Goal: Task Accomplishment & Management: Use online tool/utility

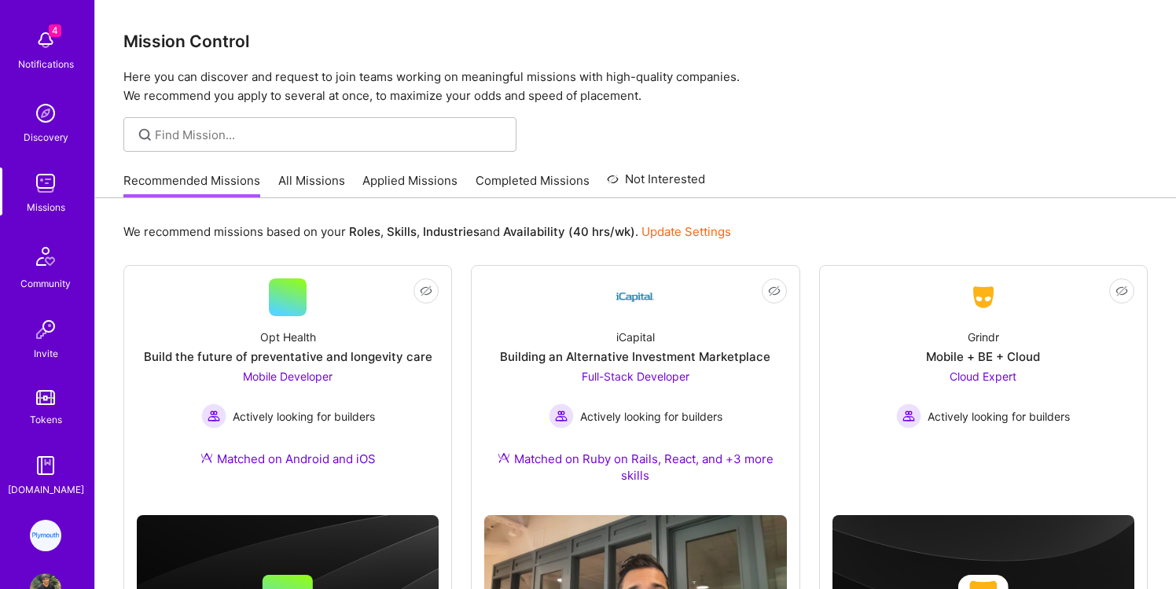
scroll to position [114, 0]
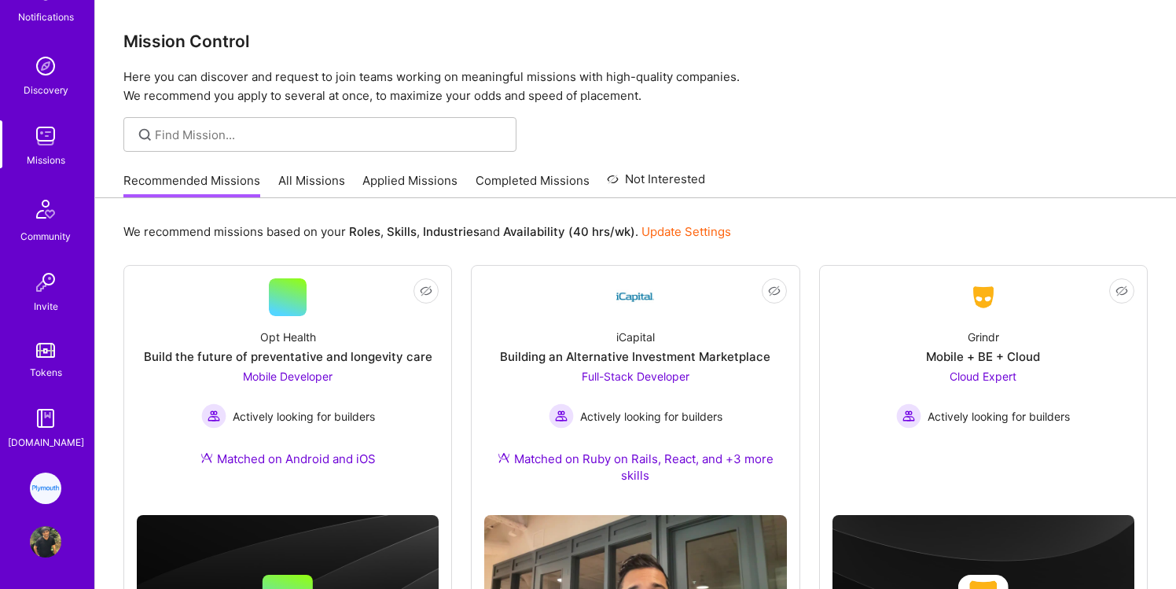
click at [41, 481] on img at bounding box center [45, 488] width 31 height 31
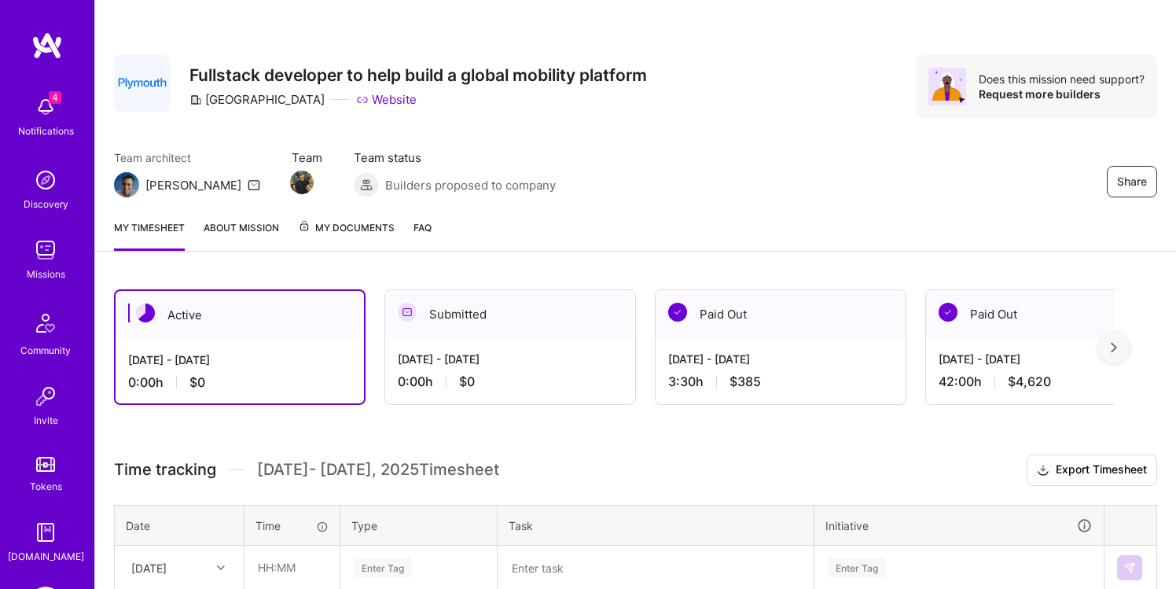
click at [245, 333] on div "Active" at bounding box center [240, 315] width 249 height 48
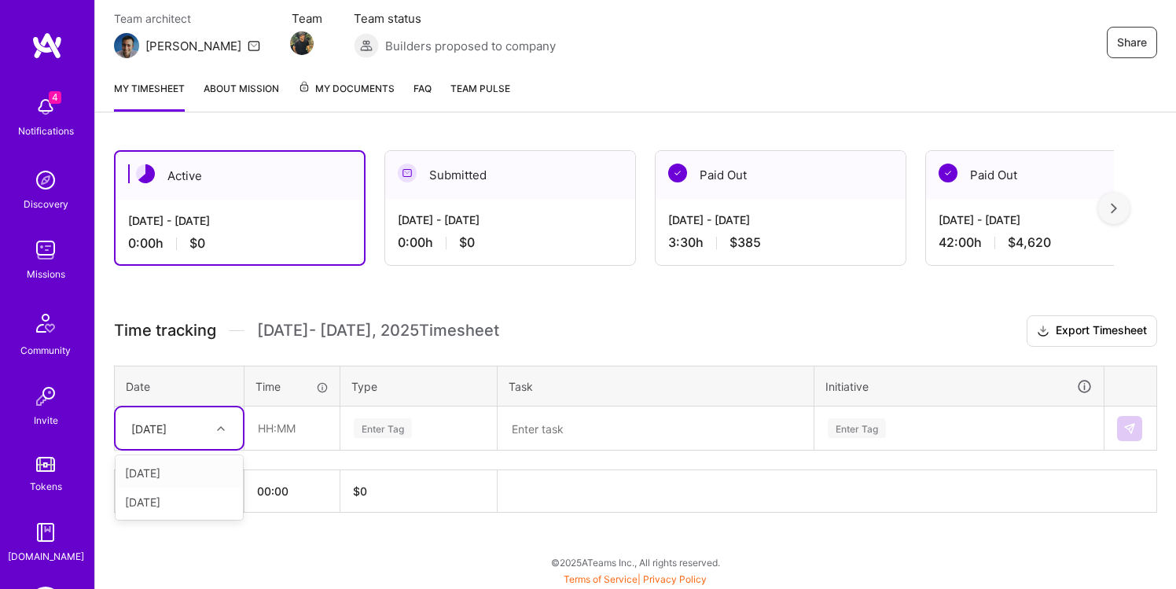
click at [197, 431] on div "[DATE]" at bounding box center [166, 428] width 87 height 26
click at [195, 507] on div "[DATE]" at bounding box center [179, 502] width 127 height 29
click at [281, 431] on input "text" at bounding box center [292, 428] width 94 height 42
type input "01:30"
click at [445, 463] on div "Time tracking [DATE] - [DATE] Timesheet Export Timesheet Date Time Type Task In…" at bounding box center [636, 413] width 1044 height 197
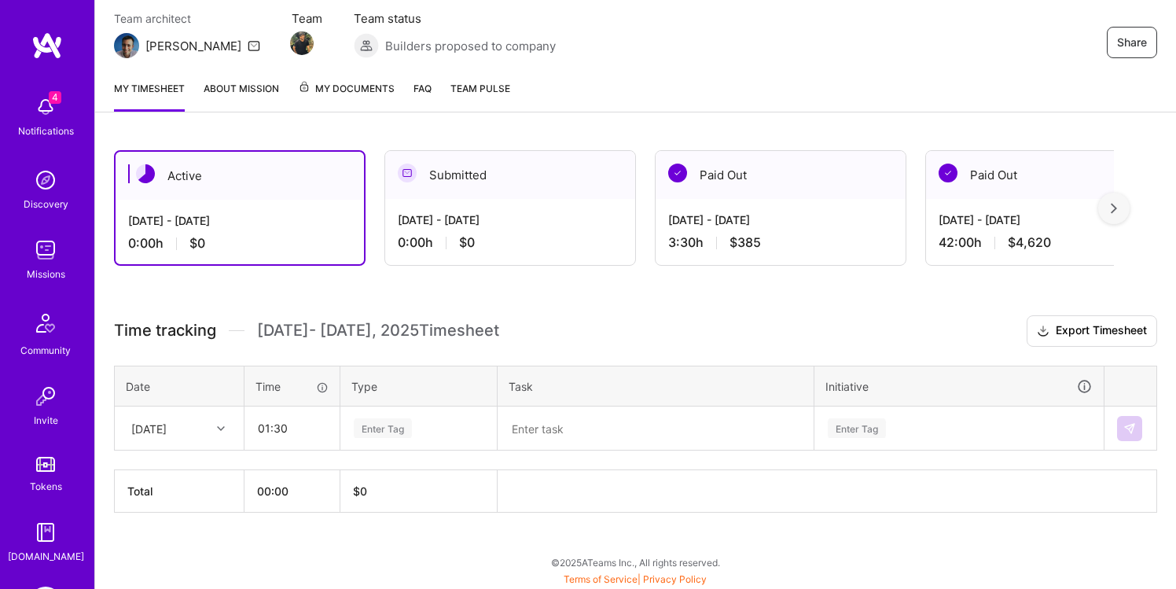
click at [395, 439] on div "Enter Tag" at bounding box center [418, 428] width 155 height 41
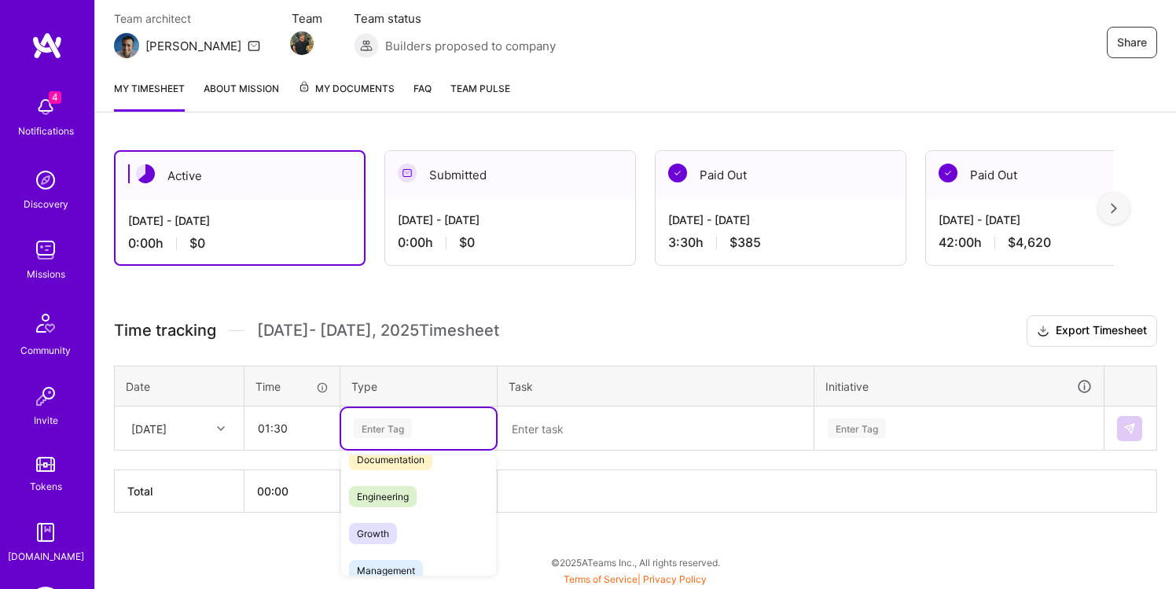
scroll to position [93, 0]
click at [411, 488] on span "Engineering" at bounding box center [383, 498] width 68 height 21
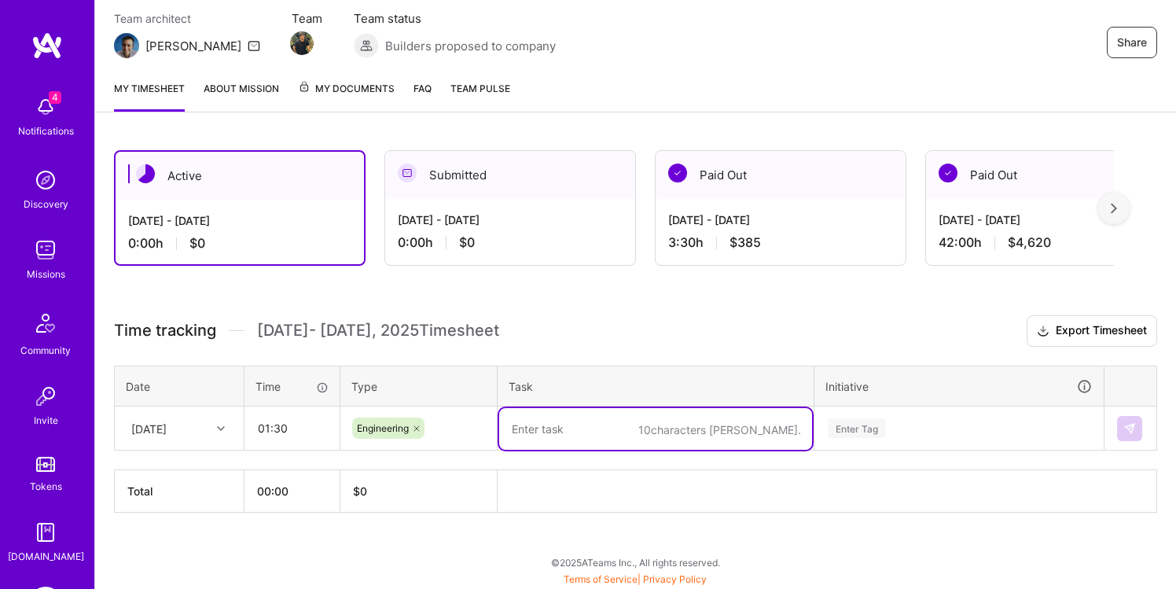
click at [538, 427] on textarea at bounding box center [655, 429] width 313 height 42
type textarea "Copy updates, bug fixes, sync w/ [US_STATE]"
click at [838, 422] on div "Enter Tag" at bounding box center [960, 427] width 288 height 41
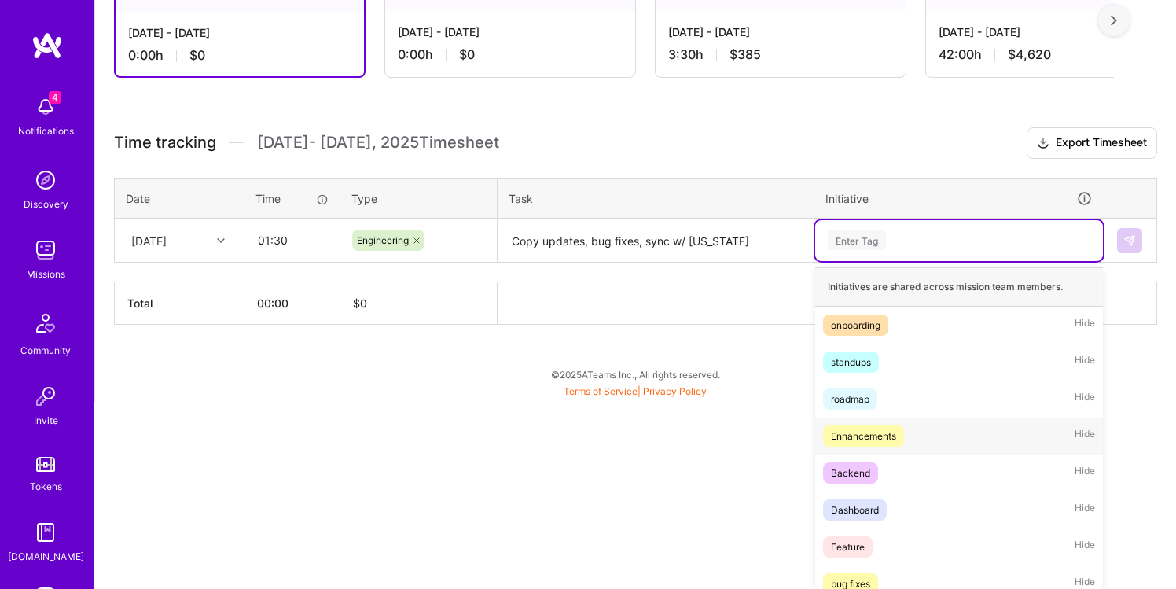
click at [856, 433] on div "Enhancements" at bounding box center [863, 436] width 65 height 17
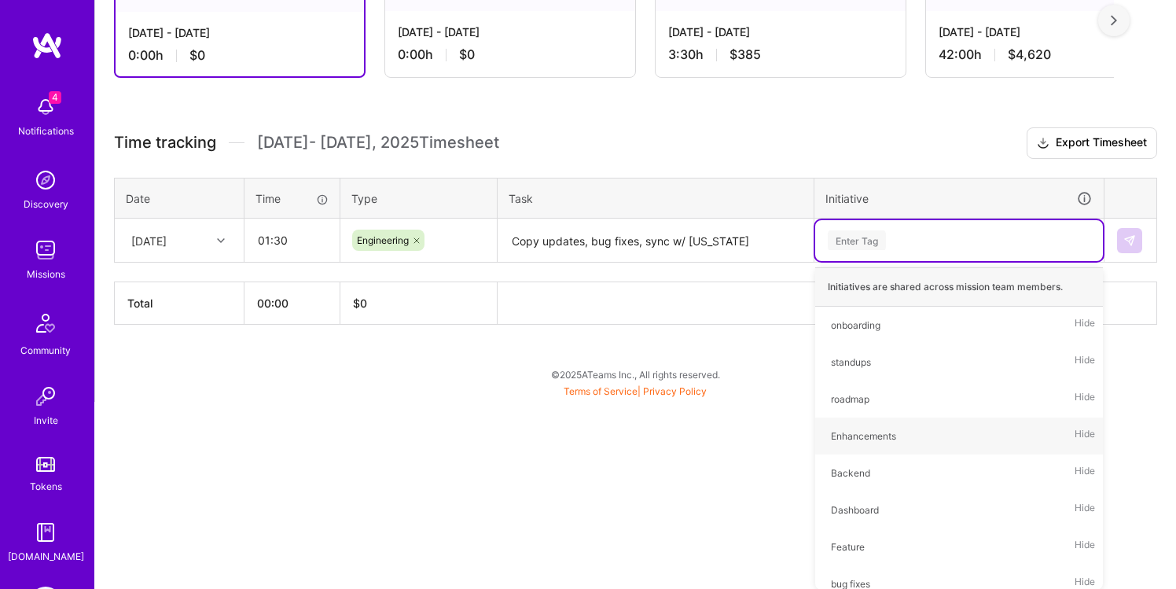
scroll to position [139, 0]
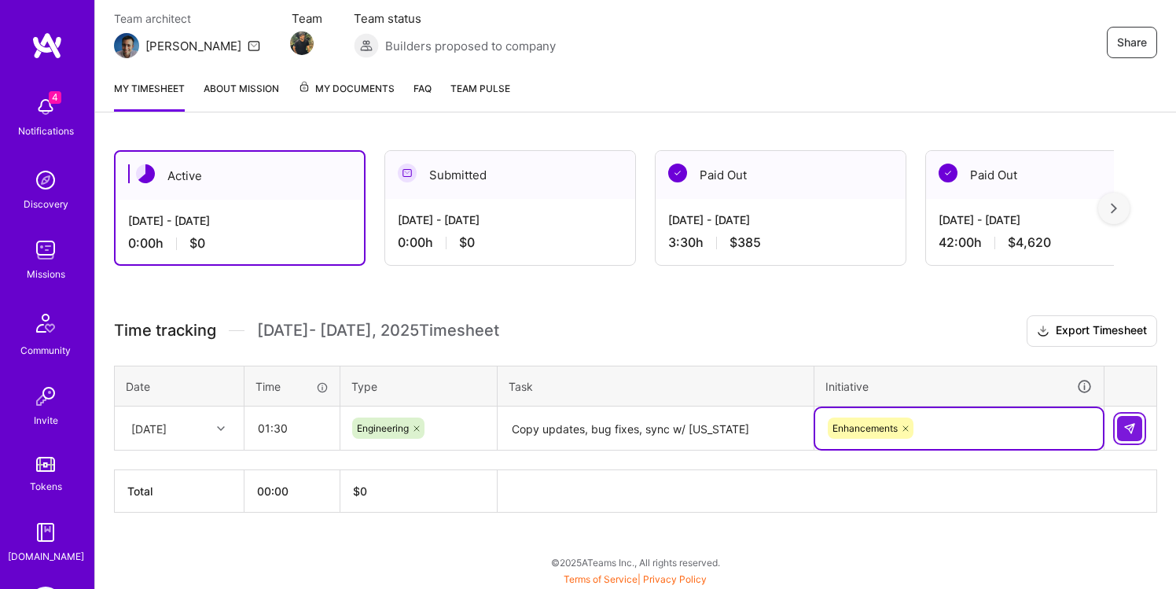
click at [1132, 430] on img at bounding box center [1130, 428] width 13 height 13
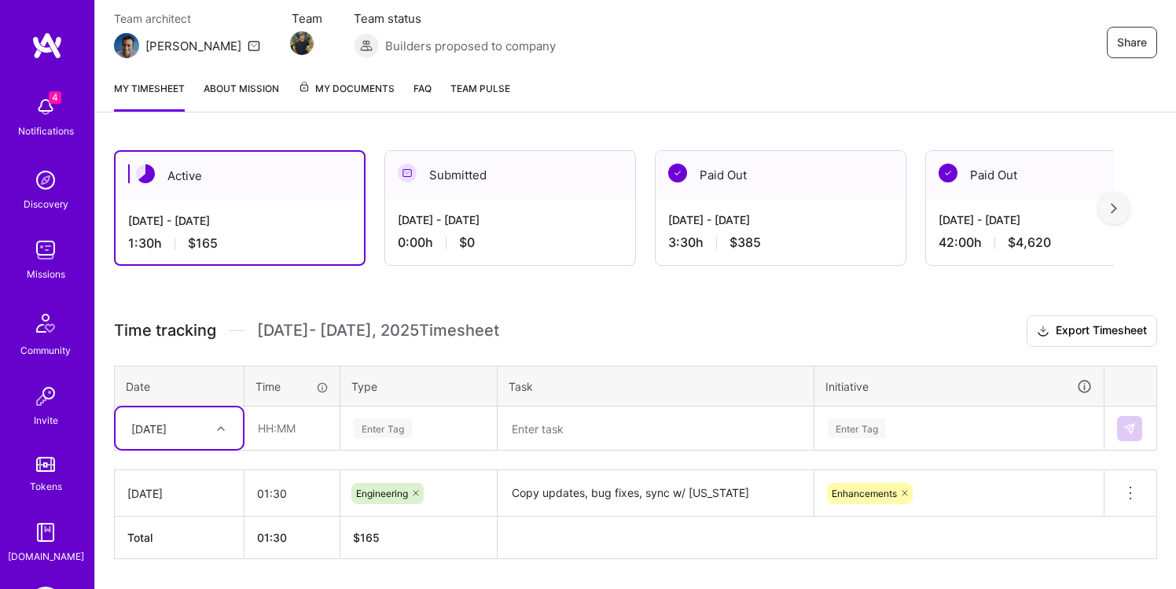
scroll to position [186, 0]
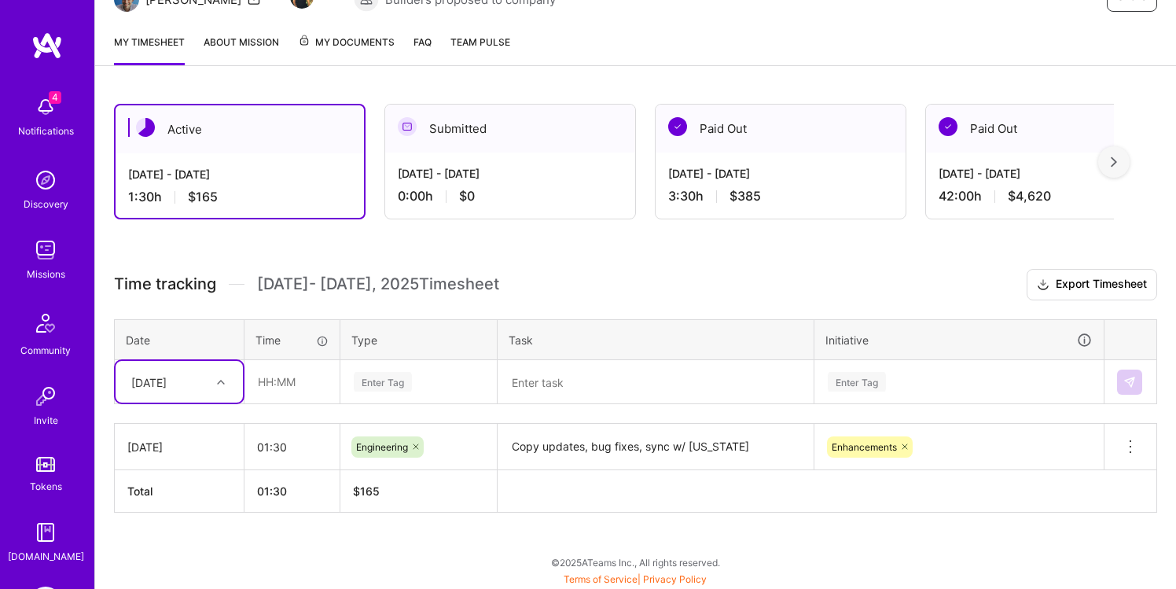
click at [862, 517] on div "Active [DATE] - [DATE] 1:30 h $165 Submitted [DATE] - [DATE] 0:00 h $0 Paid Out…" at bounding box center [635, 337] width 1081 height 505
click at [910, 261] on div "Active [DATE] - [DATE] 1:30 h $165 Submitted [DATE] - [DATE] 0:00 h $0 Paid Out…" at bounding box center [635, 337] width 1081 height 505
click at [579, 523] on div "Active [DATE] - [DATE] 1:30 h $165 Submitted [DATE] - [DATE] 0:00 h $0 Paid Out…" at bounding box center [635, 337] width 1081 height 505
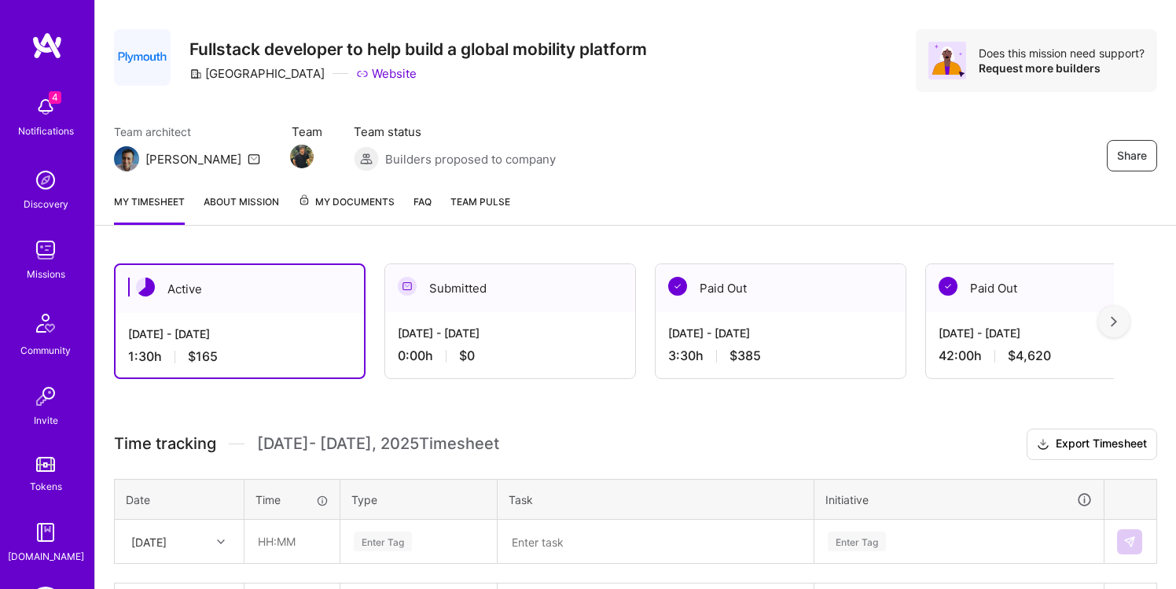
scroll to position [0, 0]
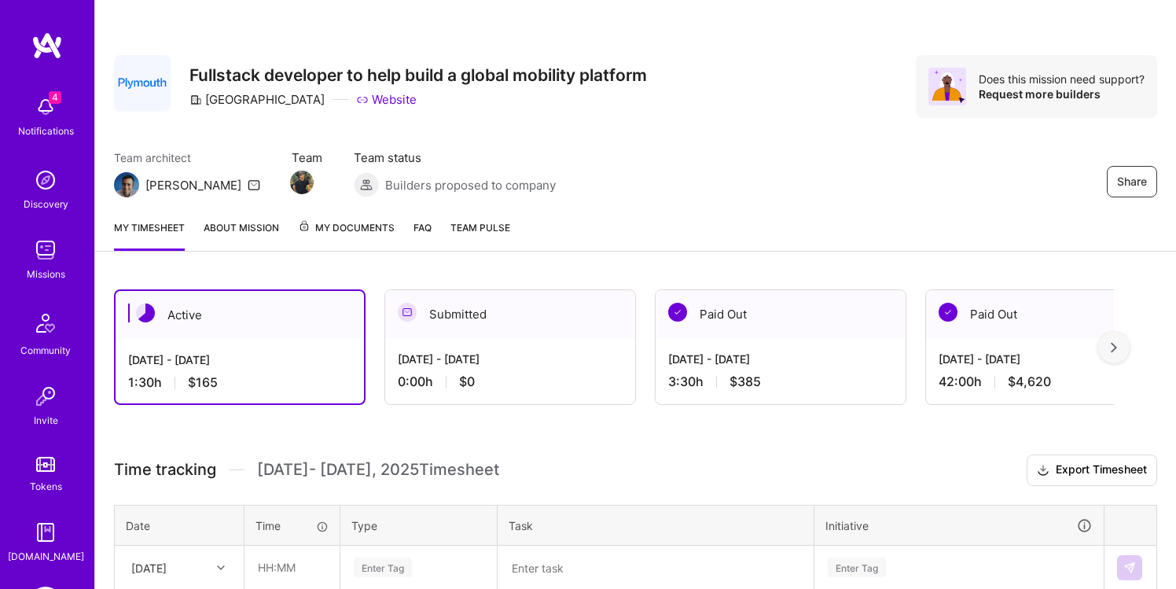
click at [851, 177] on div "Share" at bounding box center [981, 181] width 354 height 31
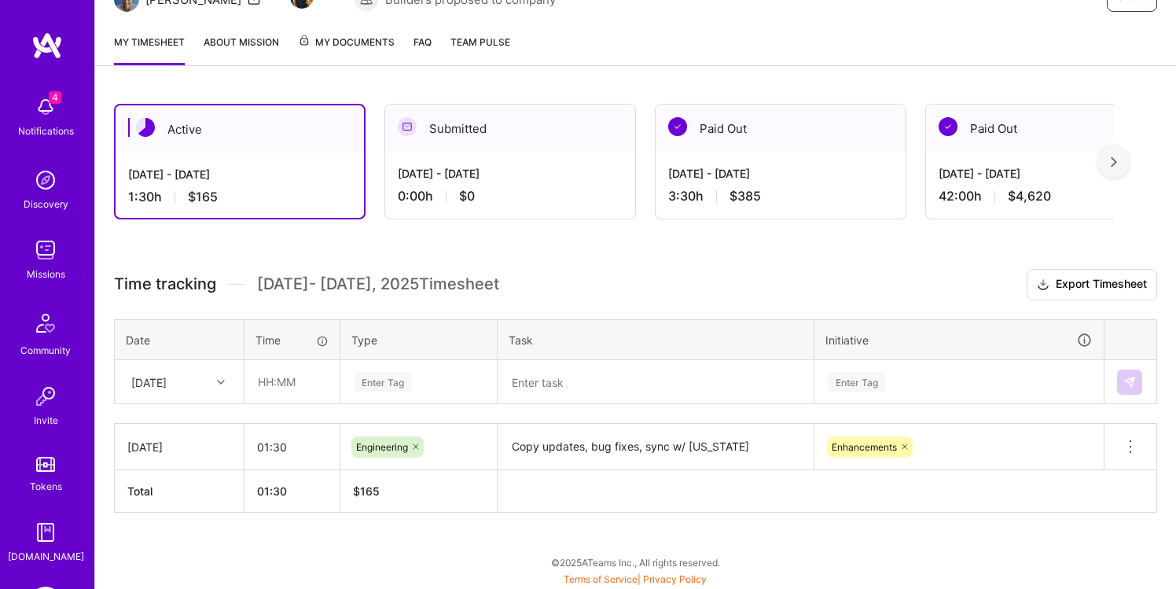
click at [845, 182] on div "[DATE] - [DATE] 3:30 h $385" at bounding box center [781, 185] width 250 height 64
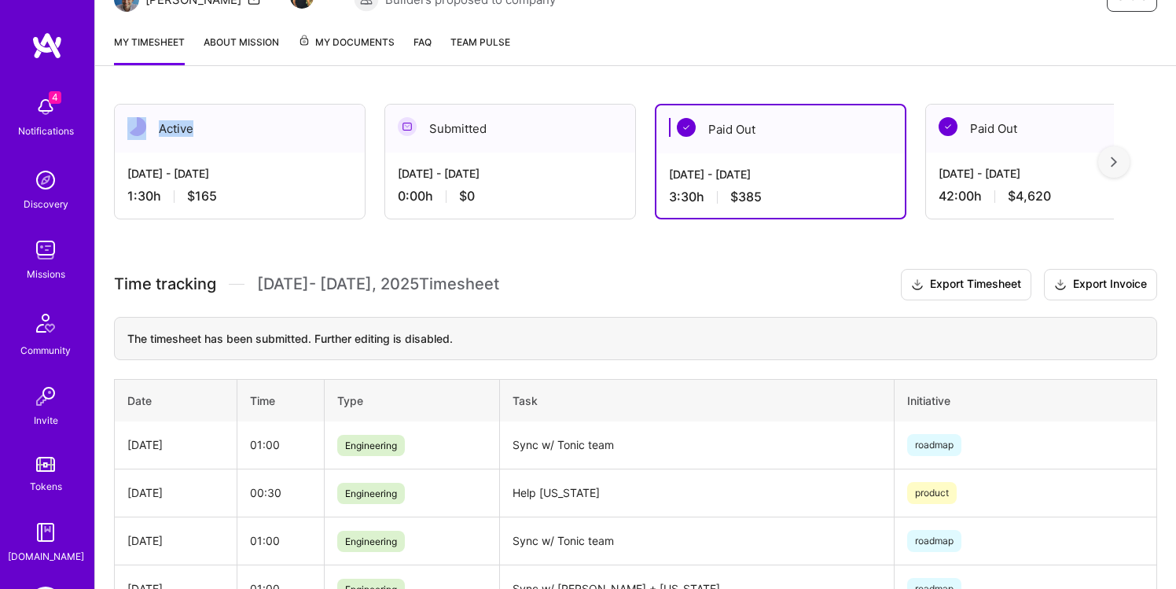
click at [294, 140] on div "Active" at bounding box center [240, 129] width 250 height 48
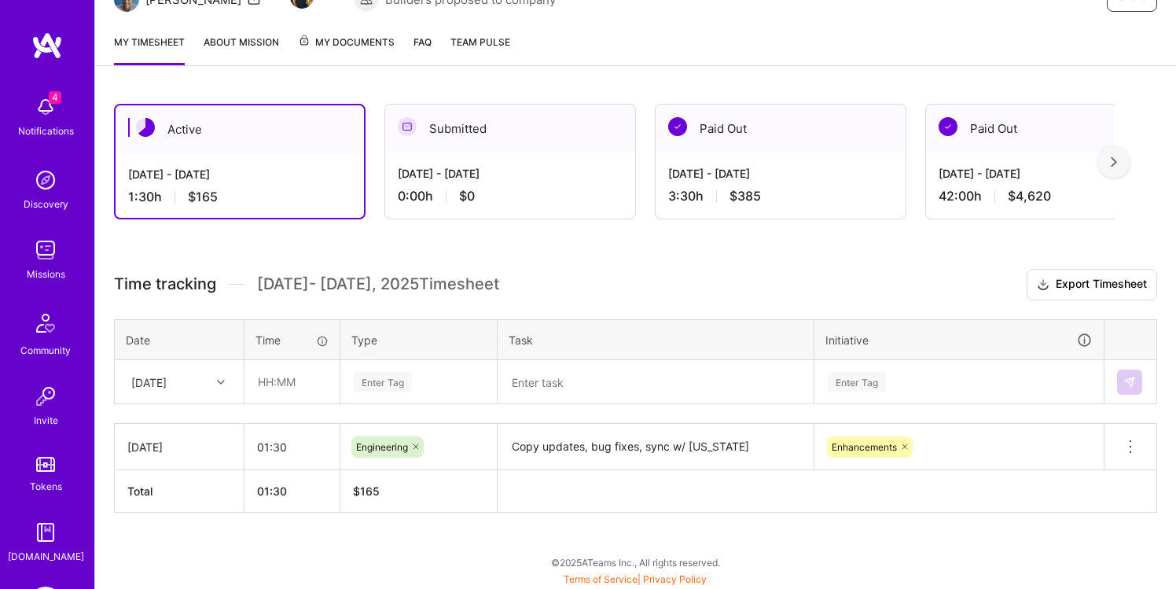
click at [585, 83] on div "Share Fullstack developer to help build a global mobility platform [GEOGRAPHIC_…" at bounding box center [635, 201] width 1082 height 775
